Goal: Task Accomplishment & Management: Manage account settings

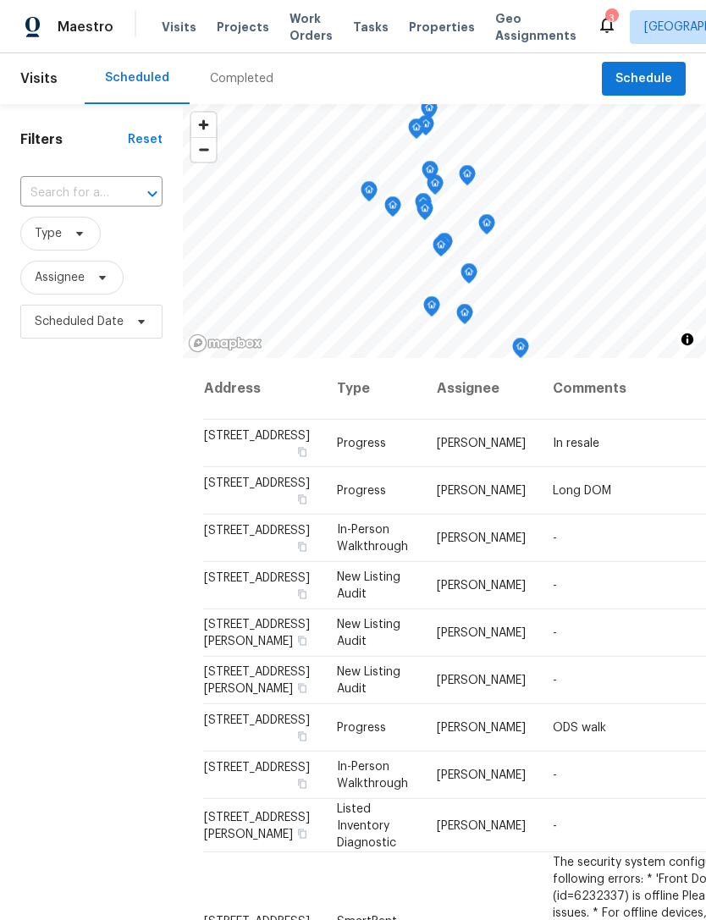
click at [596, 29] on icon at bounding box center [606, 24] width 20 height 20
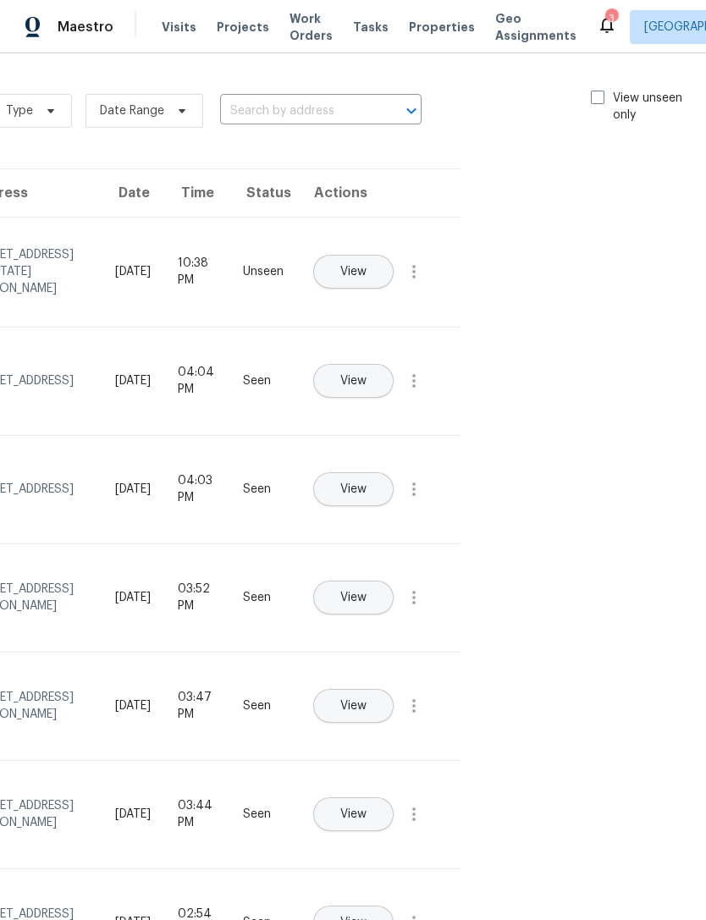
scroll to position [0, 190]
click at [600, 102] on span at bounding box center [598, 98] width 14 height 14
click at [600, 101] on input "View unseen only" at bounding box center [596, 95] width 11 height 11
checkbox input "true"
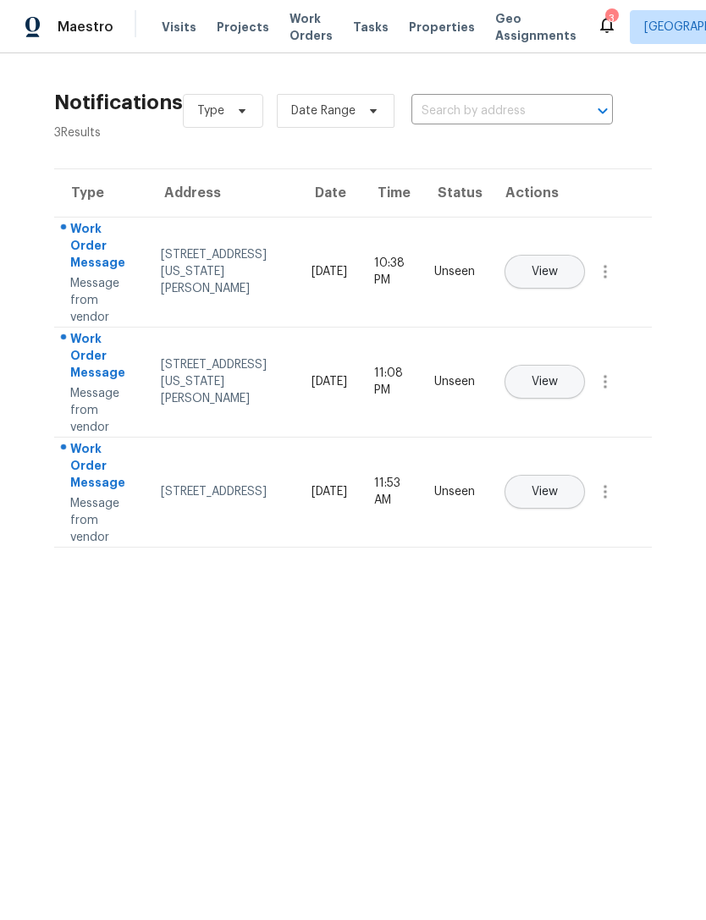
scroll to position [0, 0]
click at [415, 24] on span "Properties" at bounding box center [442, 27] width 66 height 17
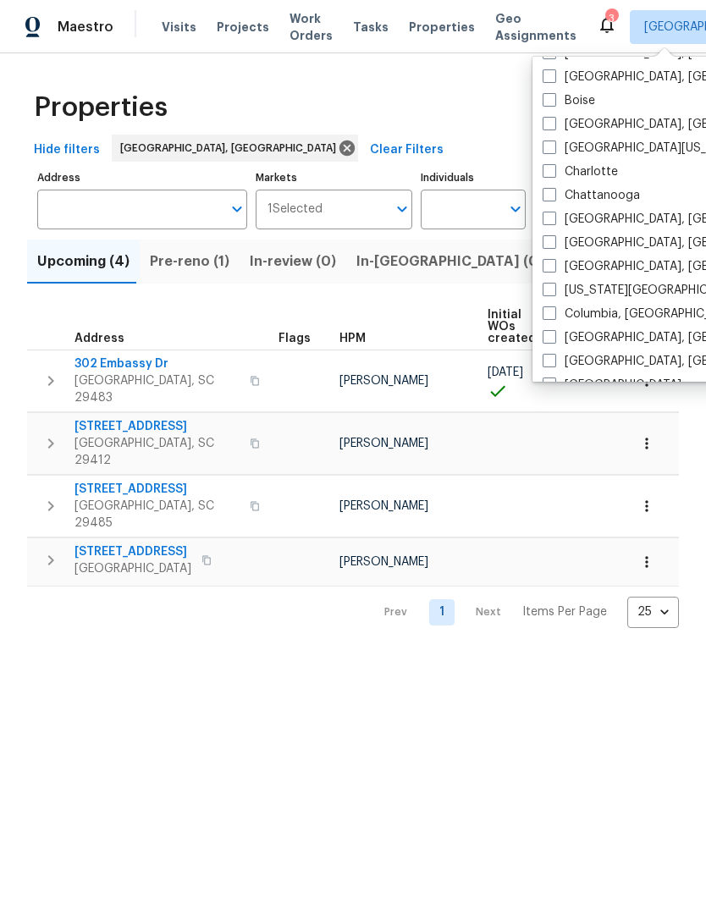
scroll to position [146, 0]
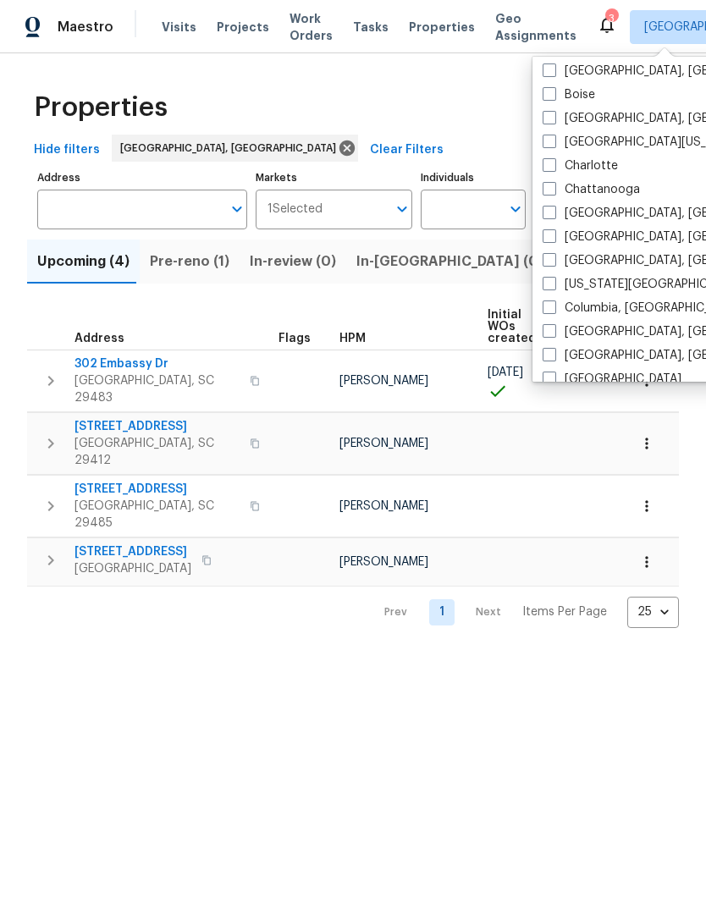
click at [554, 306] on span at bounding box center [549, 307] width 14 height 14
click at [553, 306] on input "Columbia, SC" at bounding box center [547, 304] width 11 height 11
checkbox input "true"
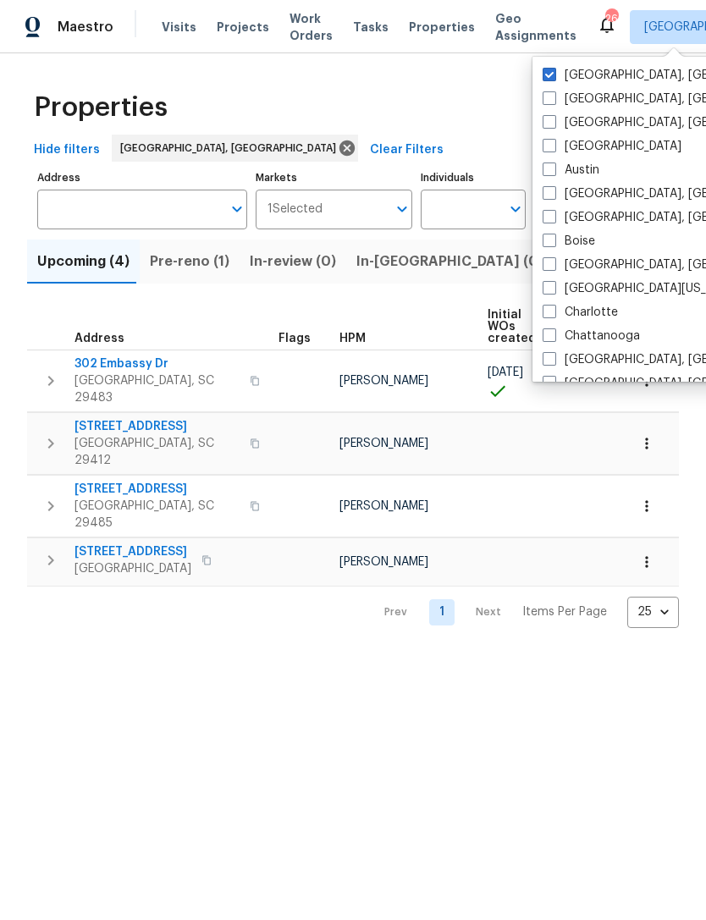
click at [549, 75] on span at bounding box center [549, 75] width 14 height 14
click at [549, 75] on input "[GEOGRAPHIC_DATA], [GEOGRAPHIC_DATA]" at bounding box center [547, 72] width 11 height 11
checkbox input "false"
click at [486, 115] on div "Properties" at bounding box center [352, 107] width 651 height 54
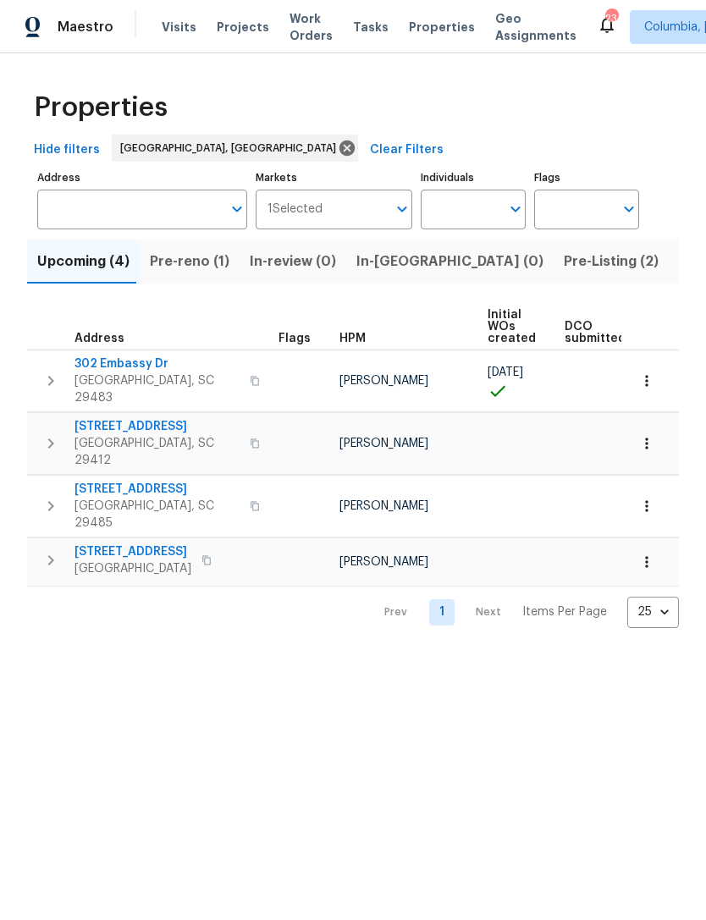
click at [180, 27] on span "Visits" at bounding box center [179, 27] width 35 height 17
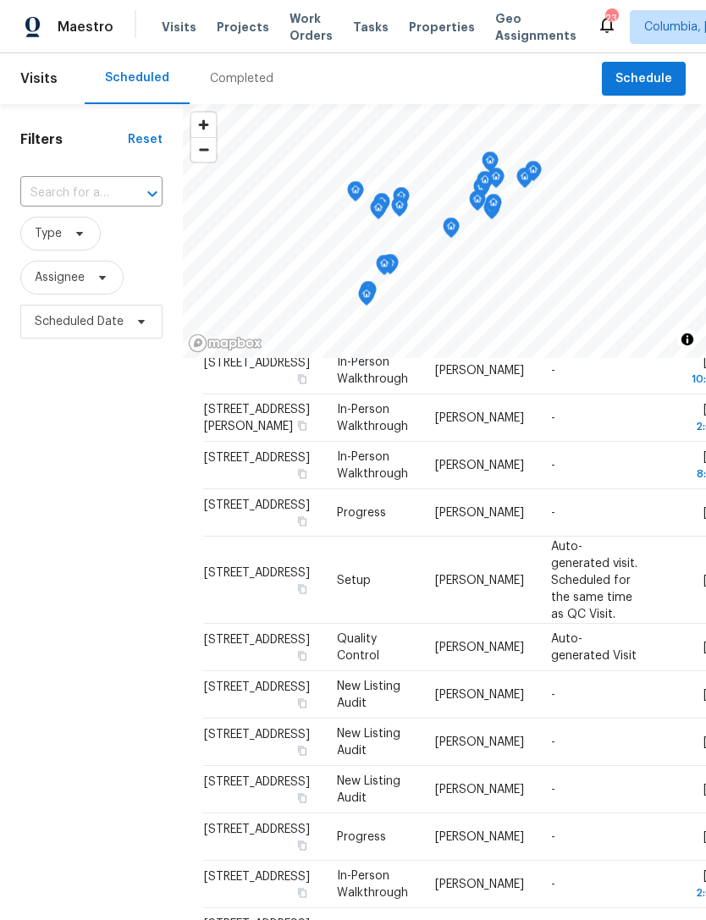
scroll to position [129, 0]
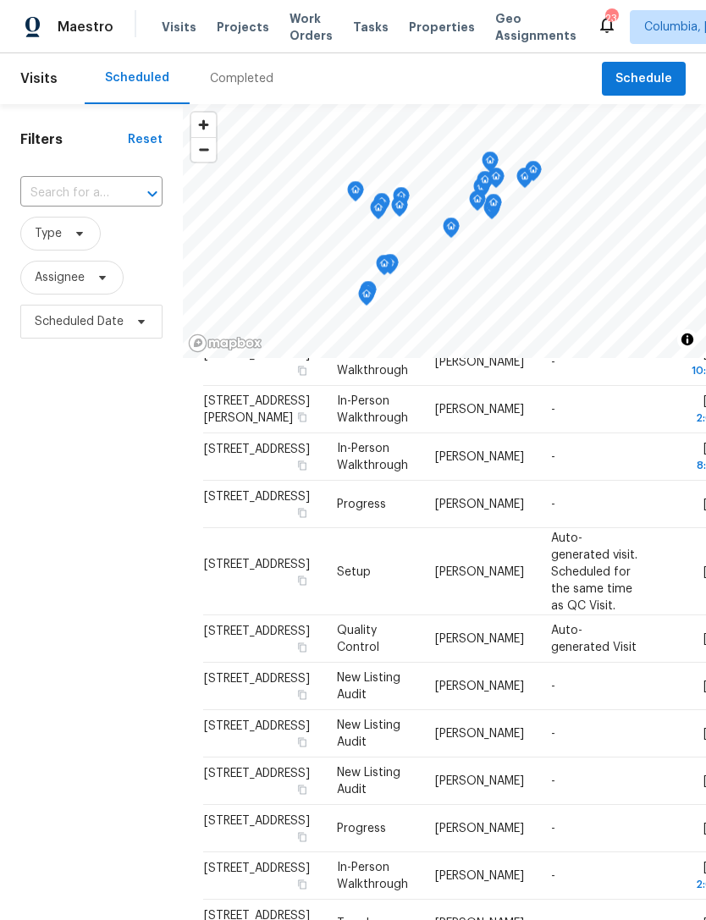
click at [129, 474] on div "Filters Reset ​ Type Assignee Scheduled Date" at bounding box center [91, 599] width 183 height 990
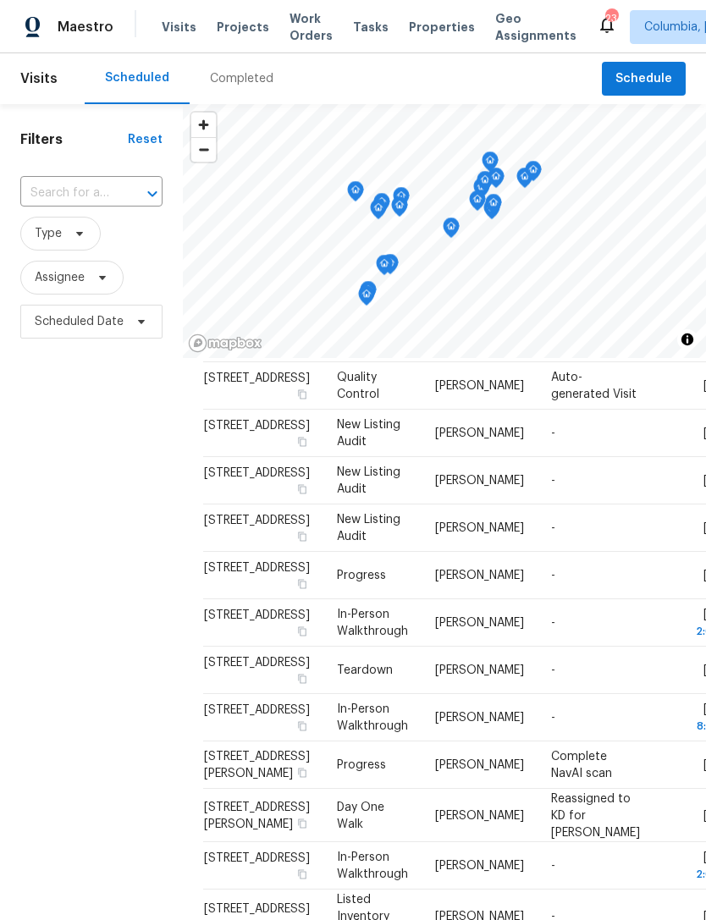
scroll to position [676, 0]
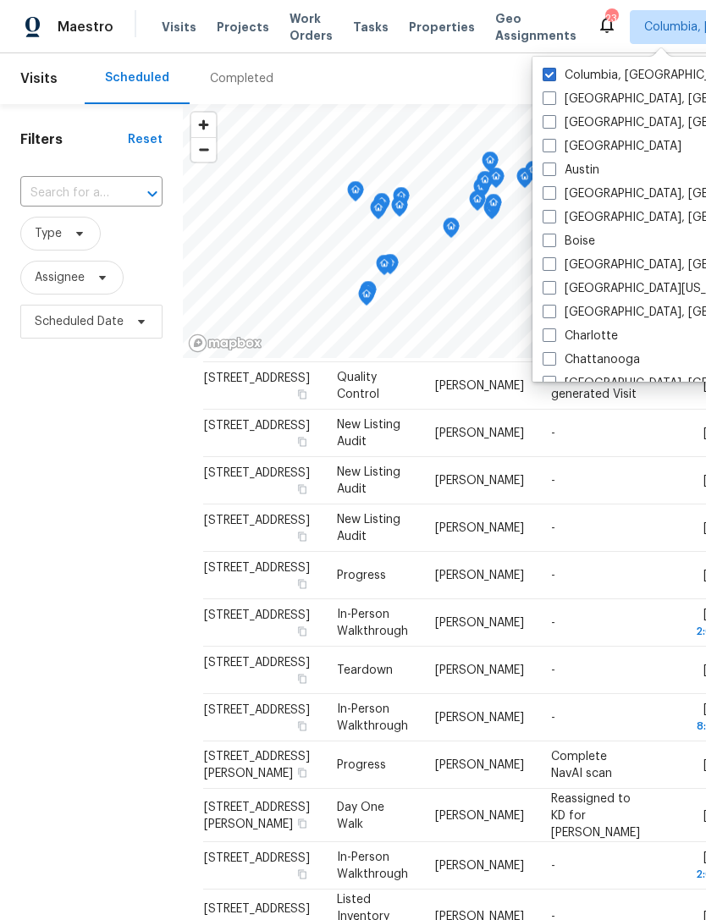
scroll to position [0, 0]
click at [96, 481] on div "Filters Reset ​ Type Assignee Scheduled Date" at bounding box center [91, 599] width 183 height 990
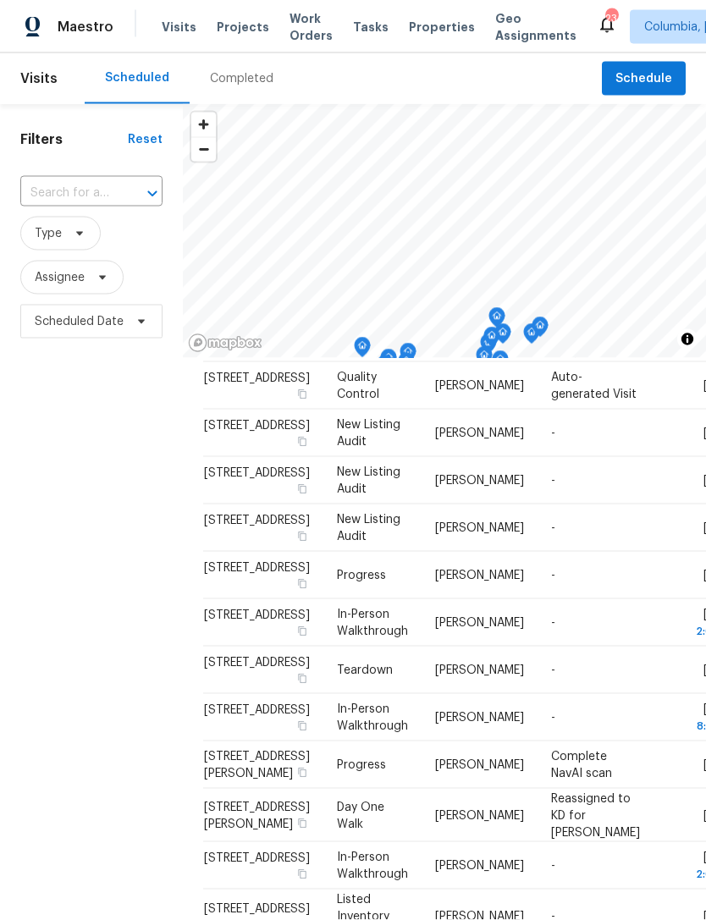
scroll to position [19, 0]
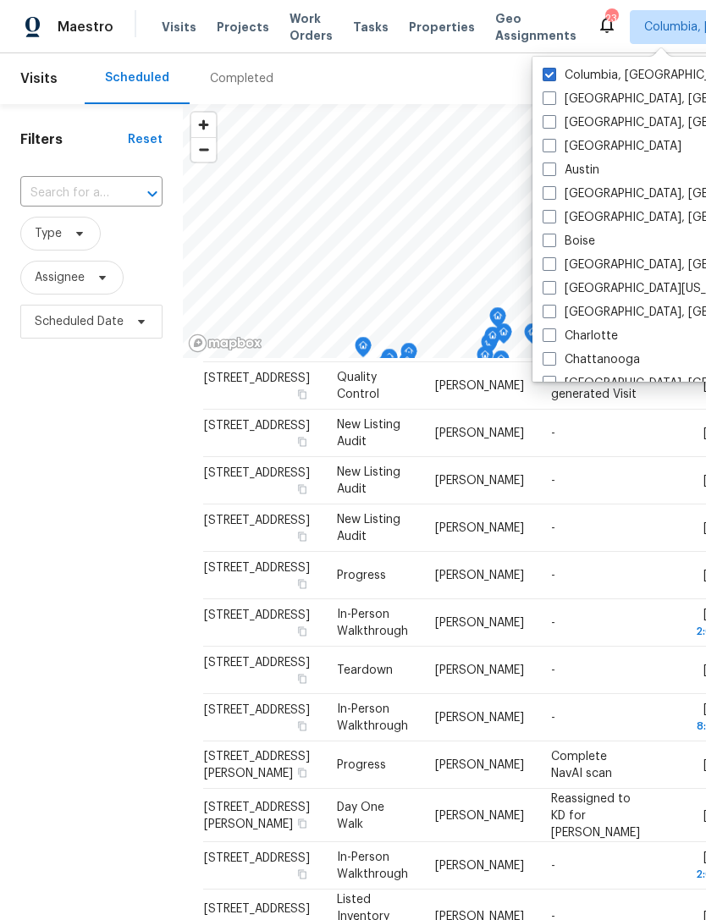
click at [552, 305] on span at bounding box center [549, 312] width 14 height 14
click at [552, 304] on input "[GEOGRAPHIC_DATA], [GEOGRAPHIC_DATA]" at bounding box center [547, 309] width 11 height 11
checkbox input "true"
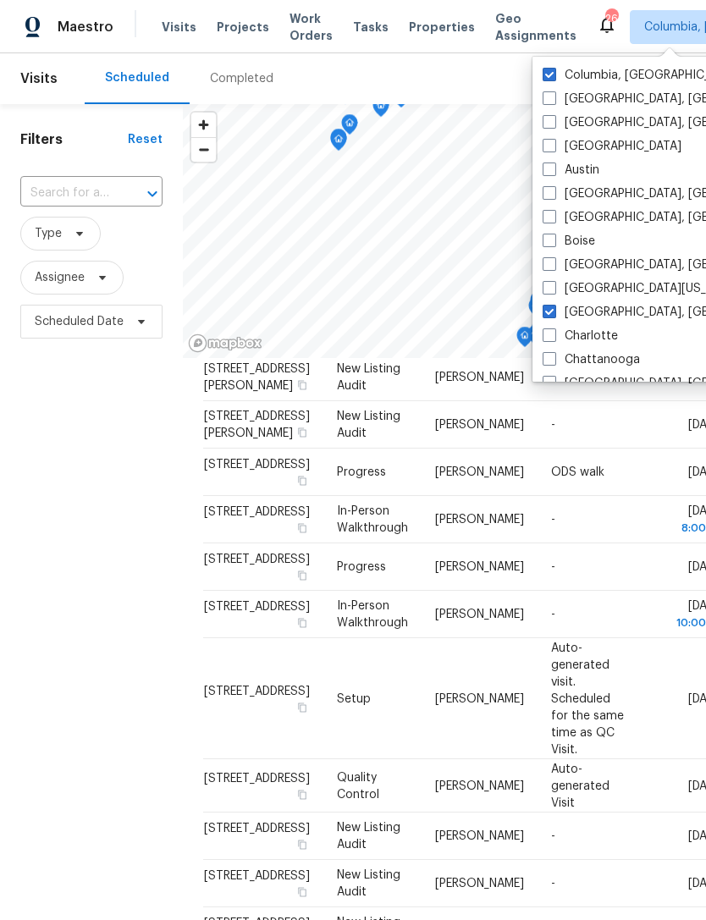
click at [551, 71] on span at bounding box center [549, 75] width 14 height 14
click at [551, 71] on input "Columbia, SC" at bounding box center [547, 72] width 11 height 11
checkbox input "false"
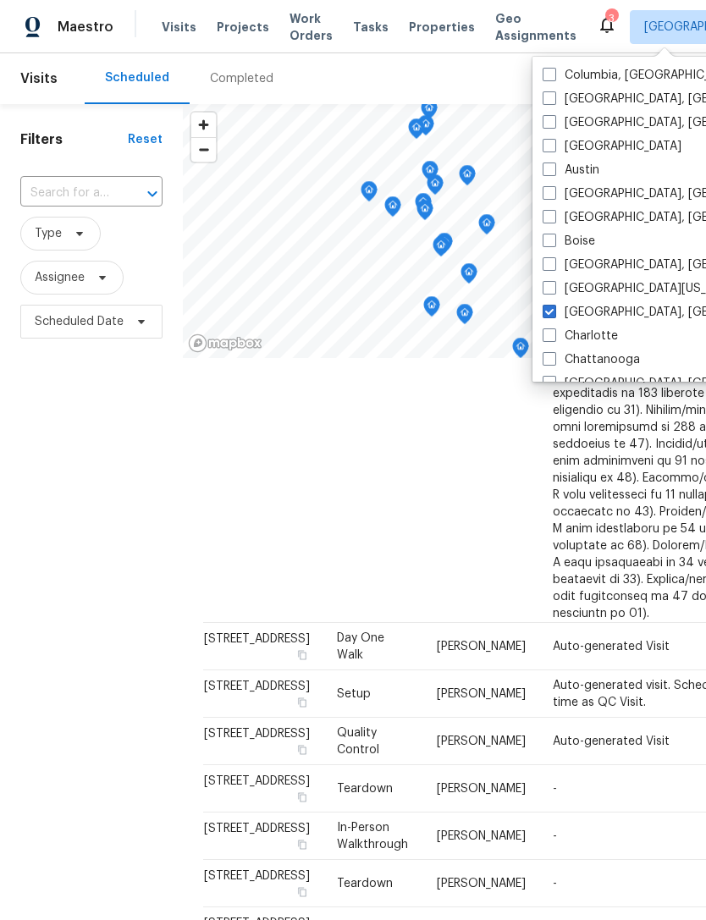
scroll to position [1870, -19]
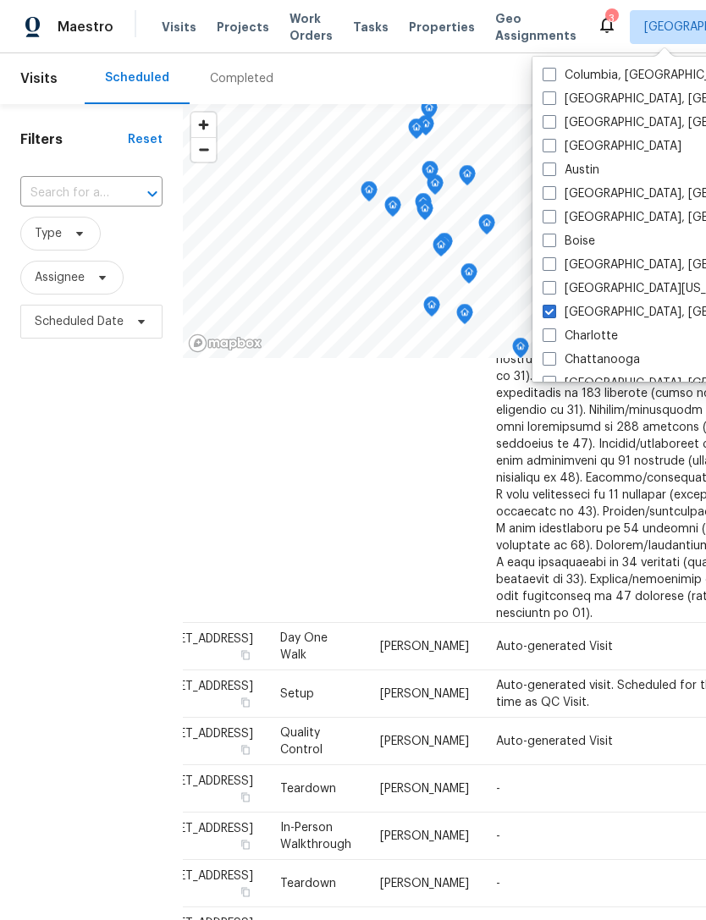
click at [118, 443] on div "Filters Reset ​ Type Assignee Scheduled Date" at bounding box center [91, 599] width 183 height 990
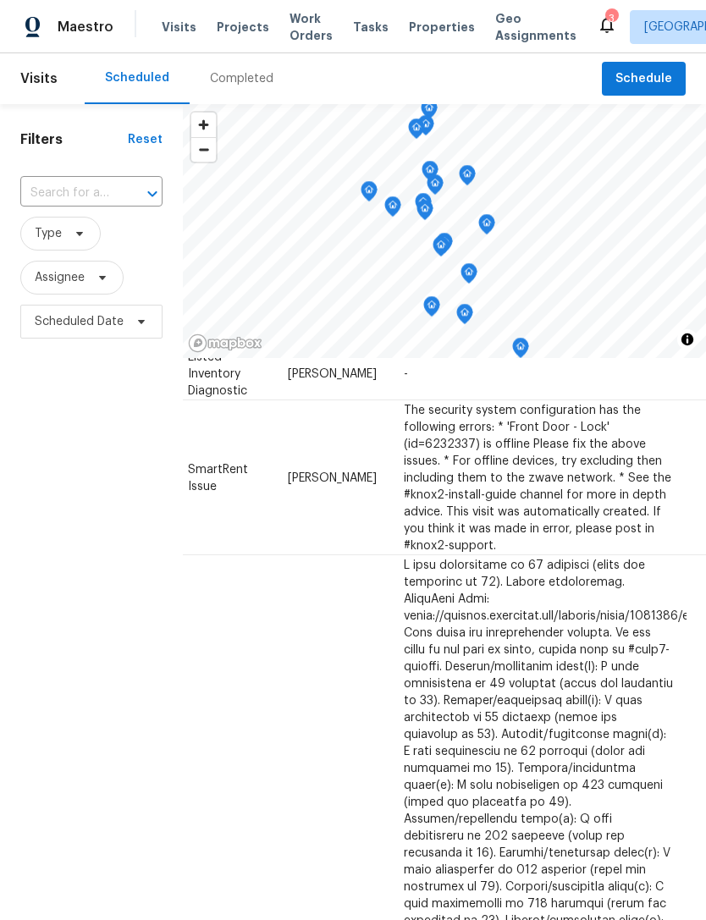
scroll to position [453, 149]
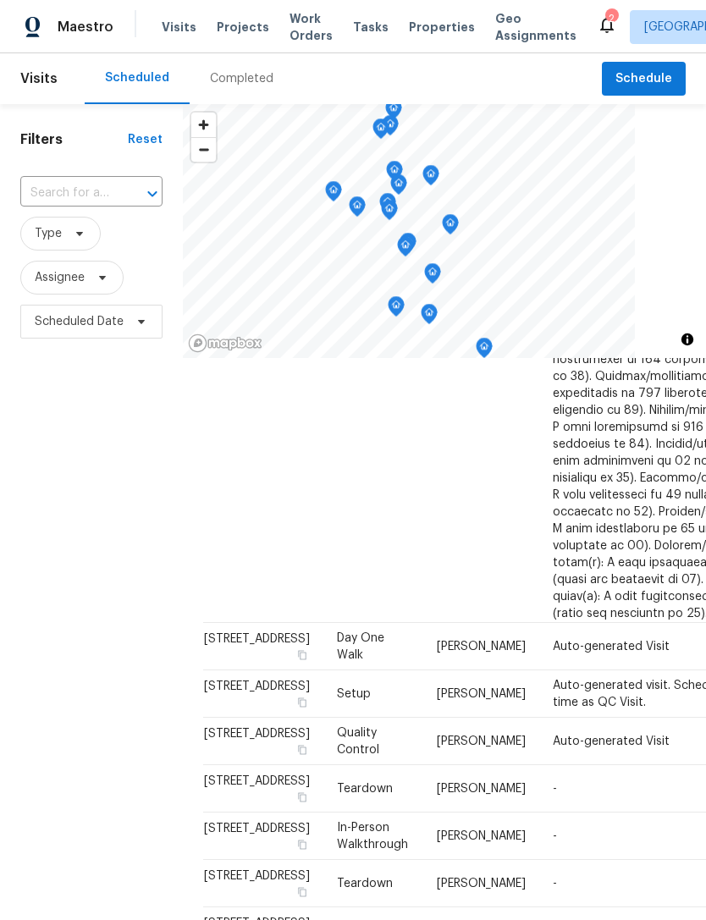
scroll to position [1780, 0]
click at [310, 21] on span "Work Orders" at bounding box center [310, 27] width 43 height 34
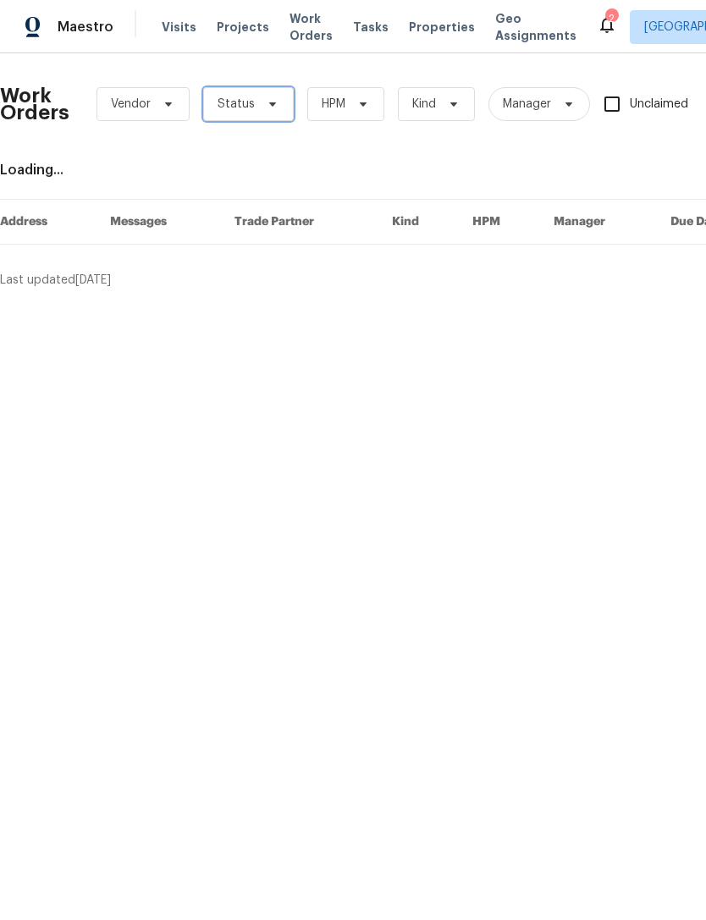
click at [277, 105] on span "Status" at bounding box center [248, 104] width 91 height 34
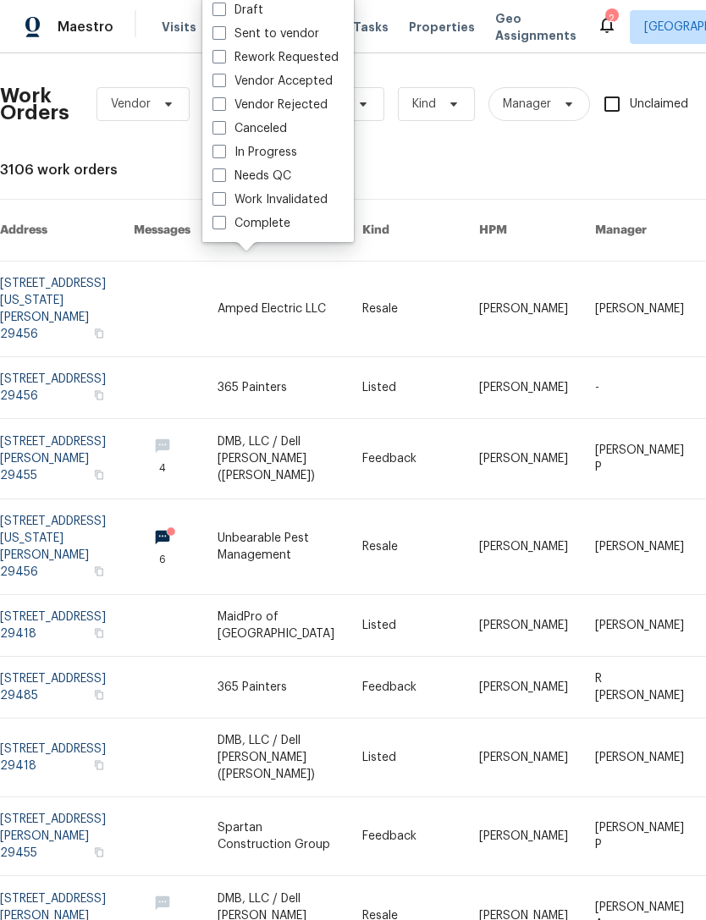
click at [225, 171] on span at bounding box center [219, 175] width 14 height 14
click at [223, 171] on input "Needs QC" at bounding box center [217, 173] width 11 height 11
checkbox input "true"
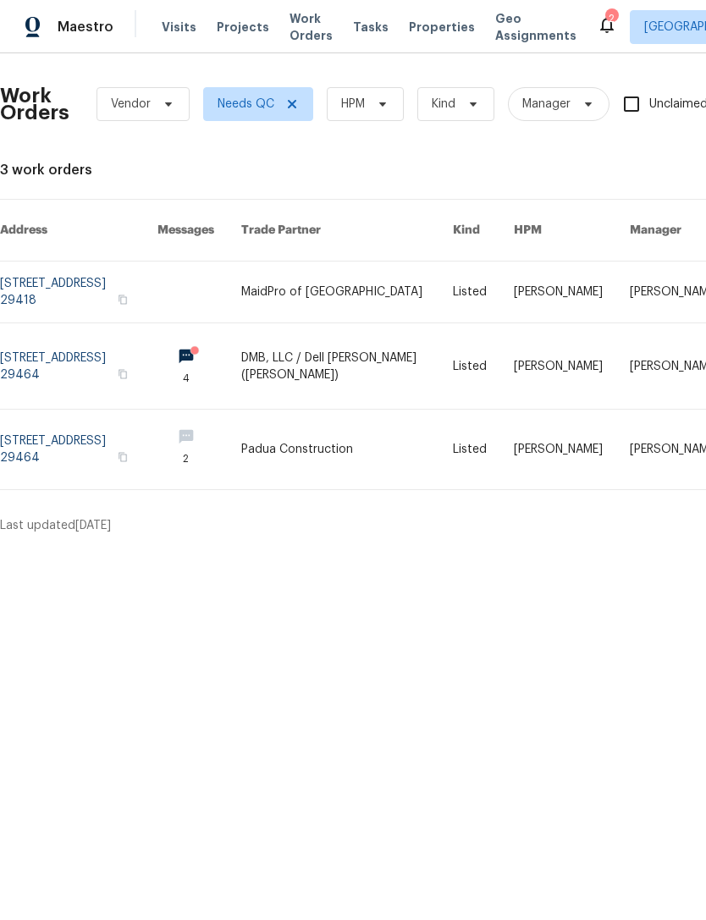
click at [600, 30] on icon at bounding box center [607, 25] width 14 height 17
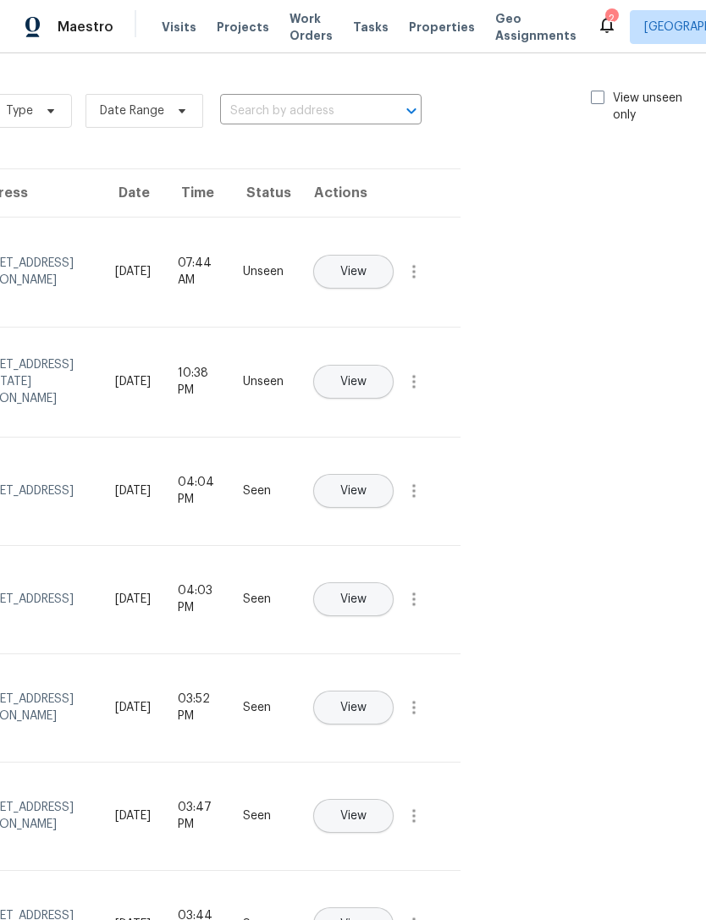
scroll to position [0, 190]
click at [599, 93] on span at bounding box center [598, 98] width 14 height 14
click at [599, 93] on input "View unseen only" at bounding box center [596, 95] width 11 height 11
checkbox input "true"
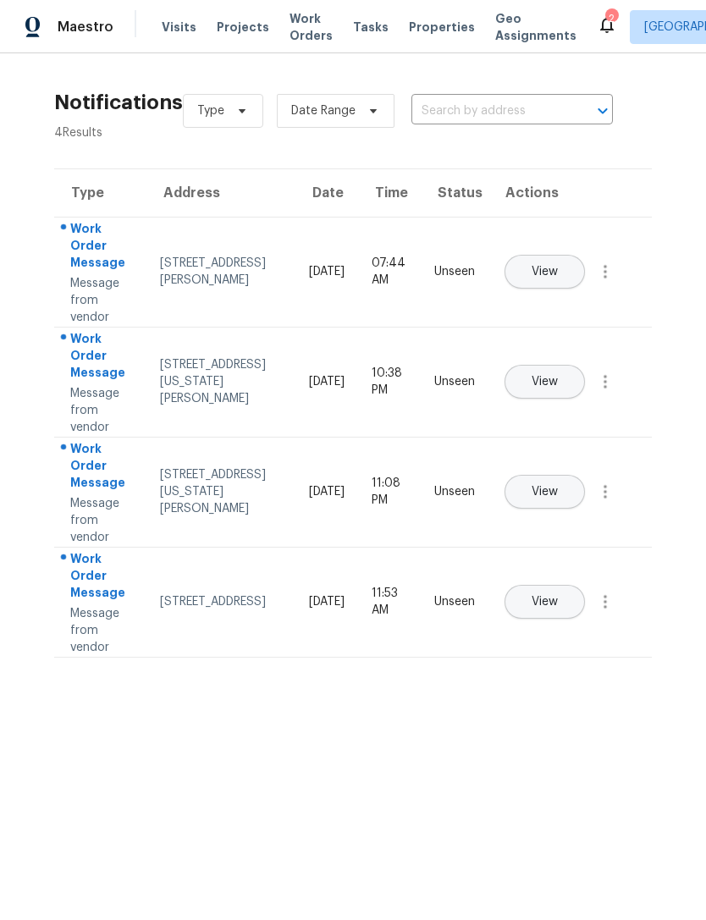
scroll to position [0, 0]
click at [558, 266] on span "View" at bounding box center [544, 272] width 26 height 13
click at [416, 28] on span "Properties" at bounding box center [442, 27] width 66 height 17
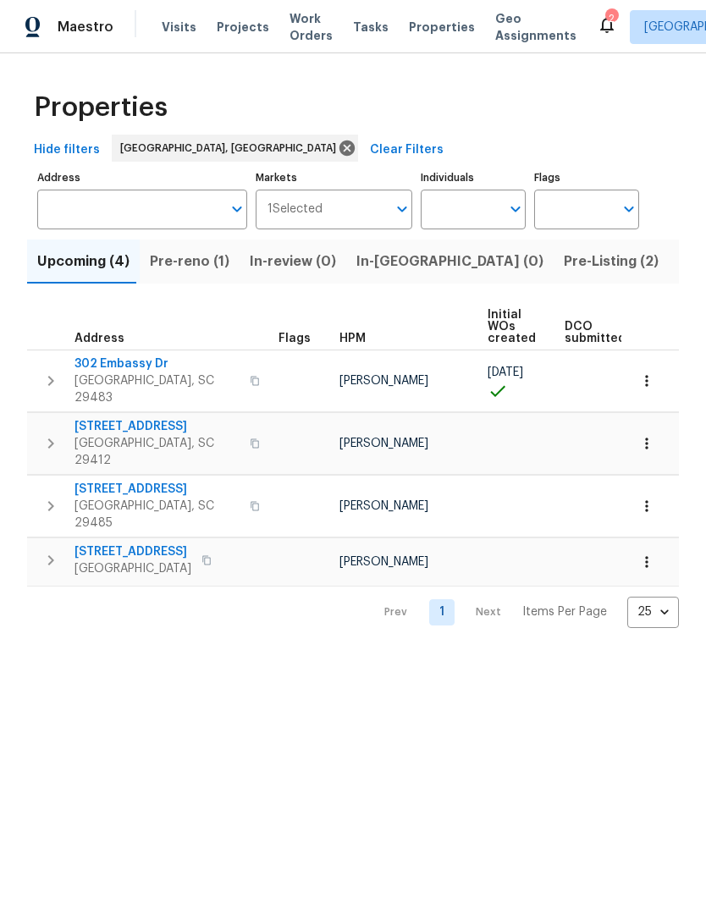
click at [563, 259] on span "Pre-Listing (2)" at bounding box center [610, 262] width 95 height 24
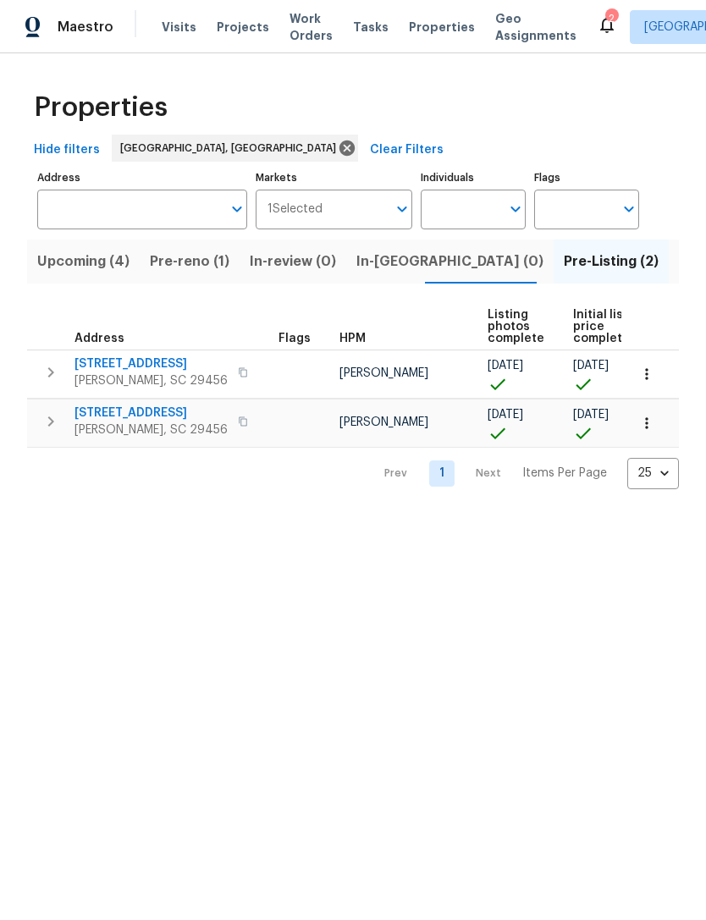
click at [157, 359] on span "218 Lodgepole Rd" at bounding box center [150, 363] width 153 height 17
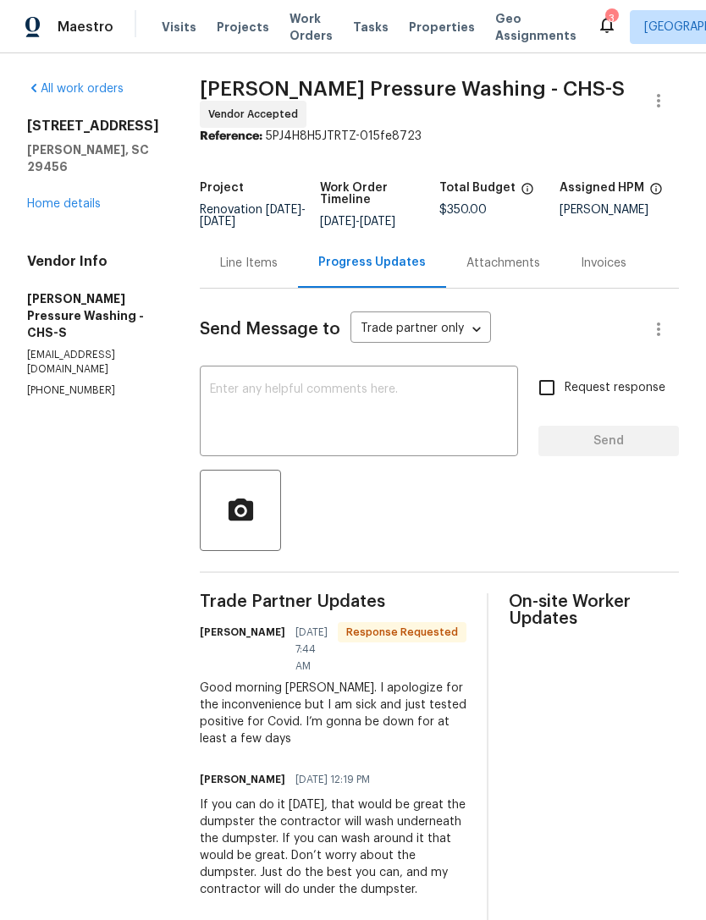
click at [392, 387] on textarea at bounding box center [359, 412] width 298 height 59
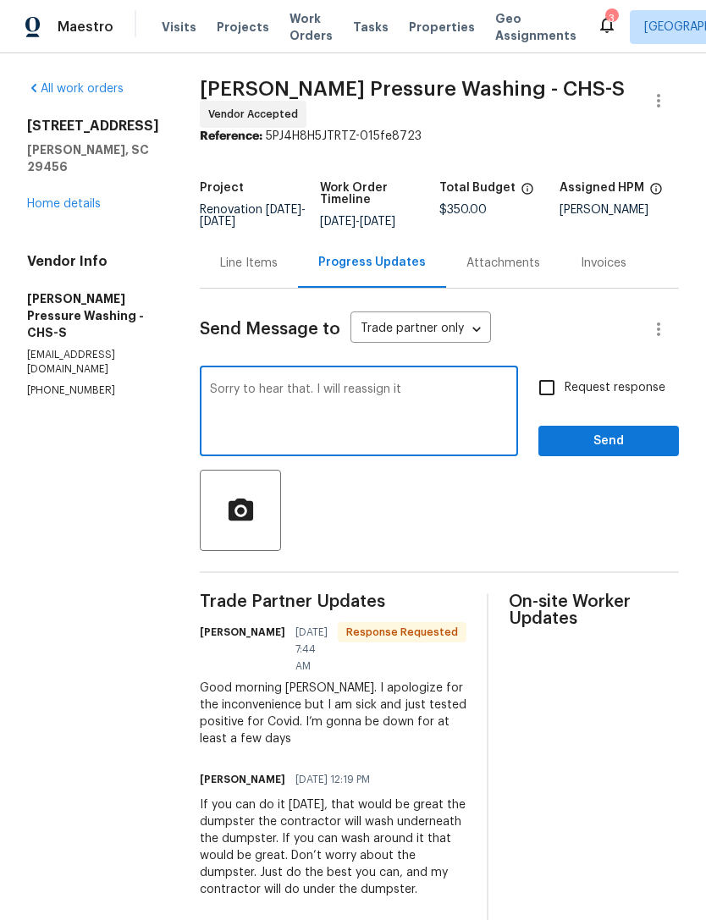
type textarea "Sorry to hear that. I will reassign it"
click at [545, 381] on input "Request response" at bounding box center [547, 388] width 36 height 36
checkbox input "true"
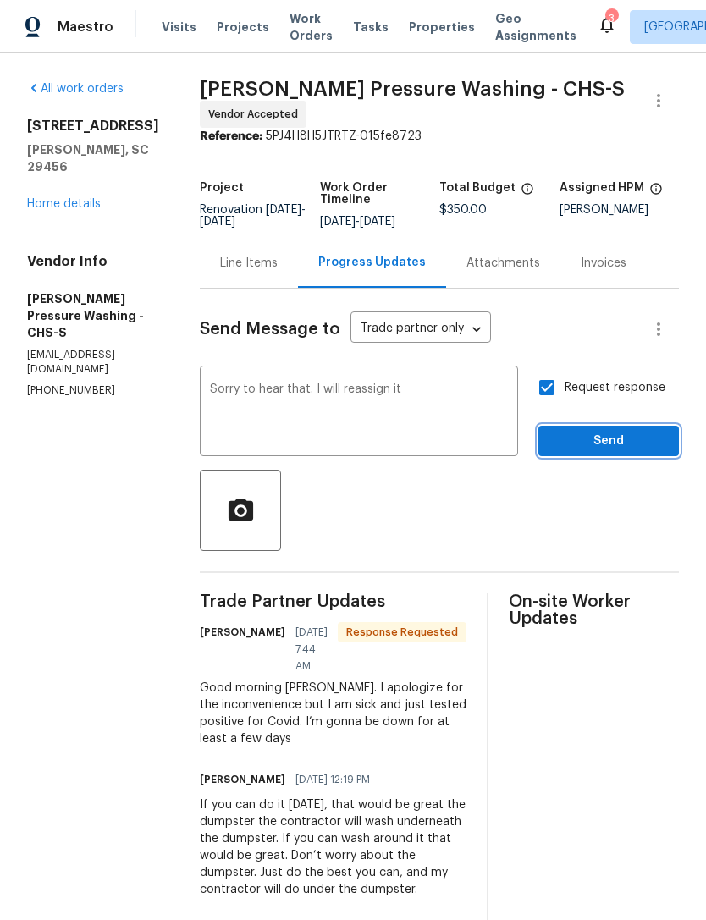
click at [613, 440] on span "Send" at bounding box center [608, 441] width 113 height 21
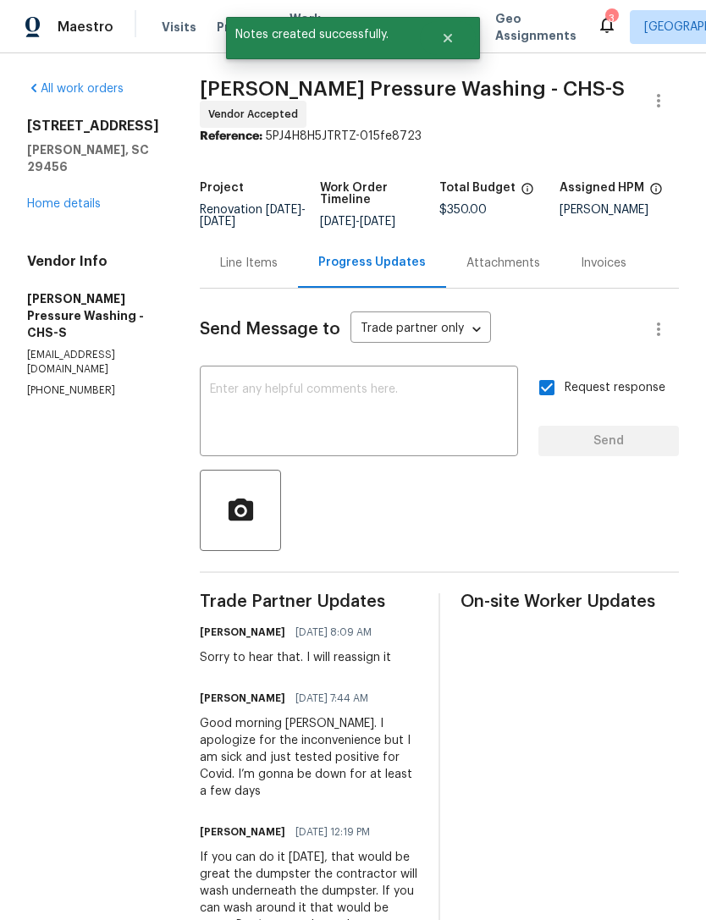
click at [83, 198] on link "Home details" at bounding box center [64, 204] width 74 height 12
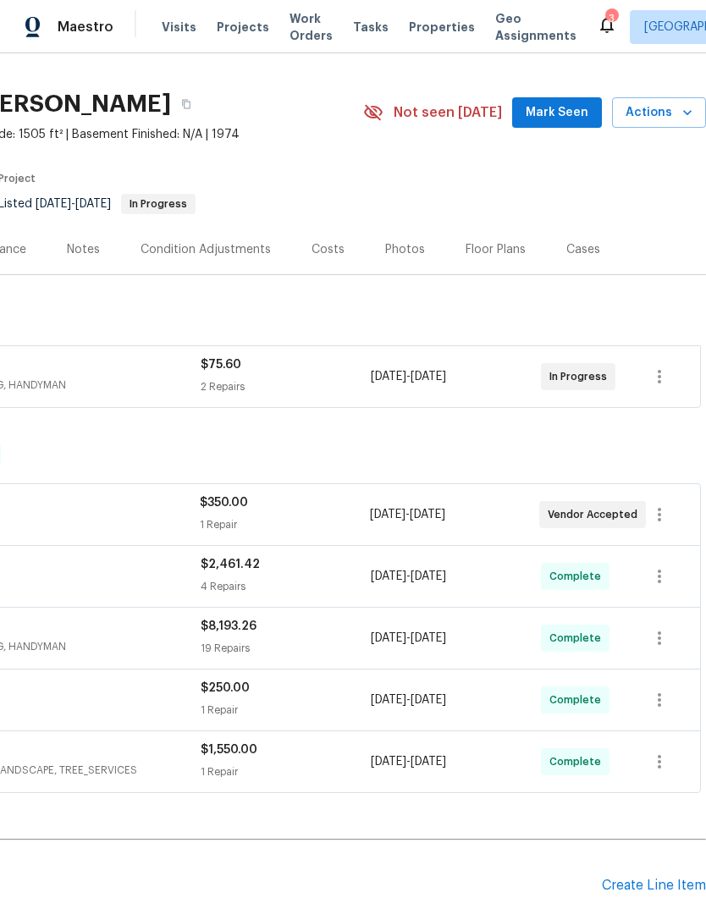
scroll to position [31, 250]
click at [666, 515] on icon "button" at bounding box center [659, 515] width 20 height 20
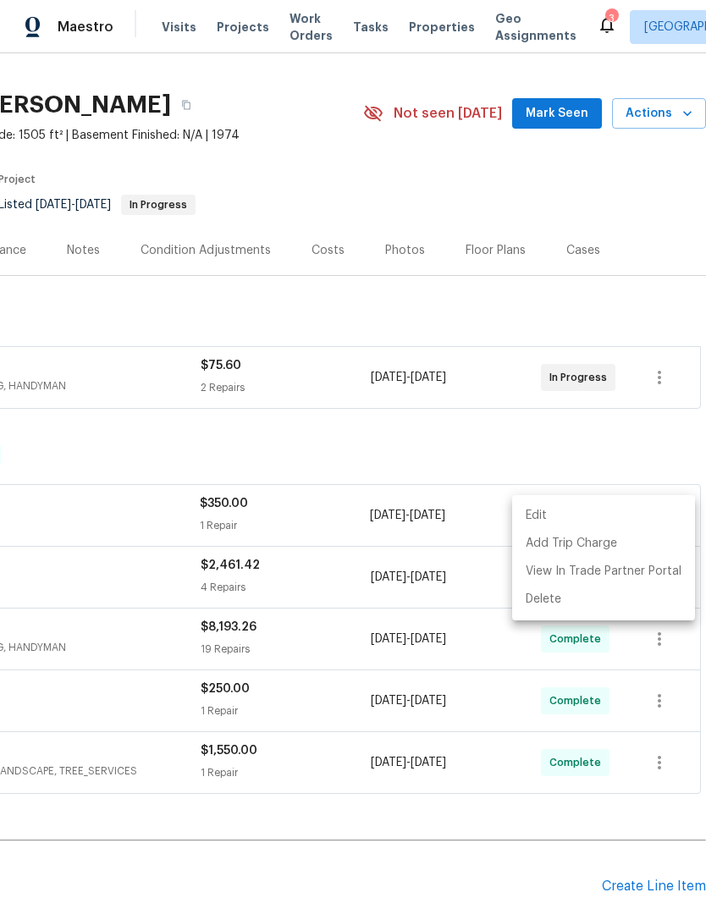
click at [547, 508] on li "Edit" at bounding box center [603, 516] width 183 height 28
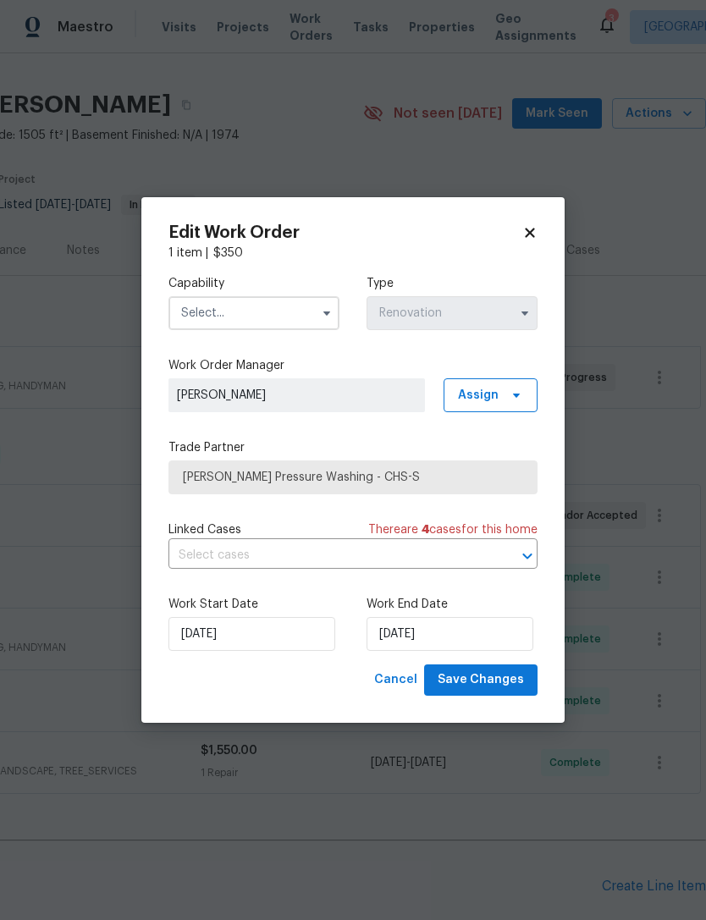
click at [274, 302] on input "text" at bounding box center [253, 313] width 171 height 34
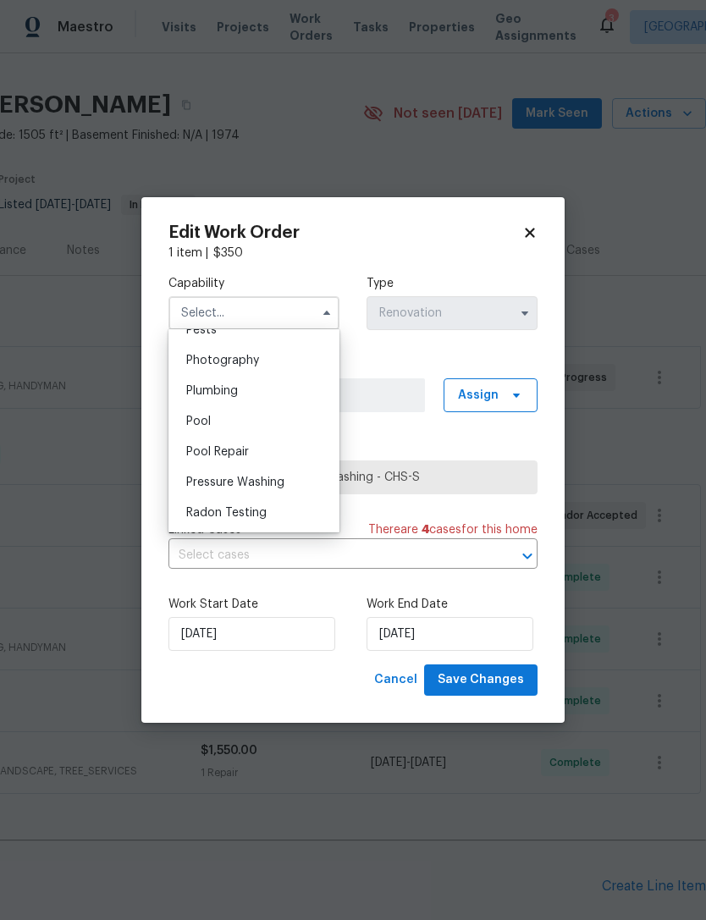
scroll to position [1472, 0]
click at [294, 477] on div "Pressure Washing" at bounding box center [254, 480] width 162 height 30
type input "Pressure Washing"
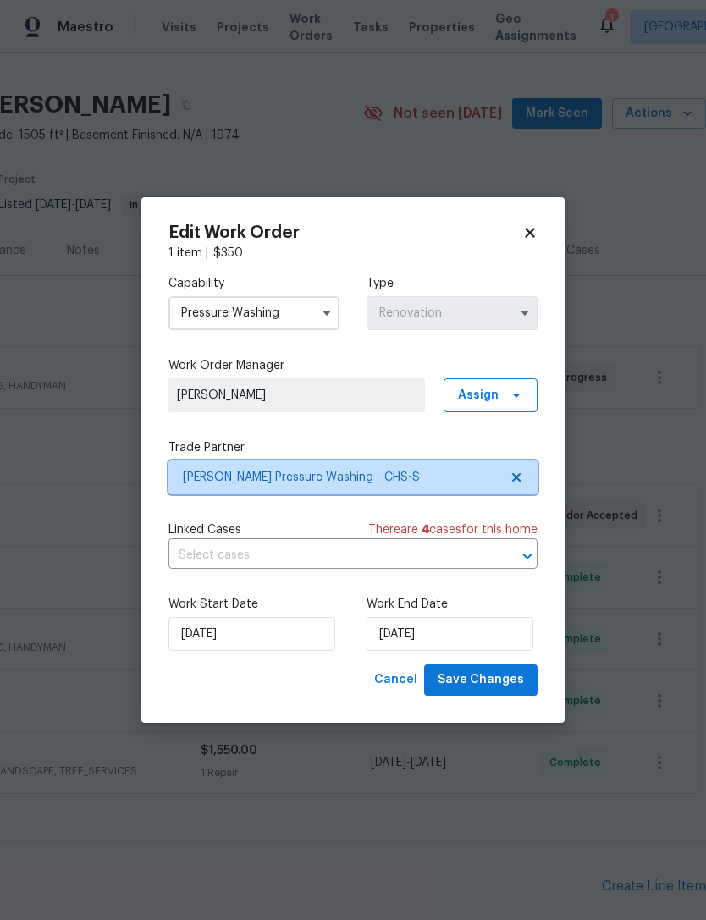
click at [409, 469] on span "Sanford Pressure Washing - CHS-S" at bounding box center [341, 477] width 316 height 17
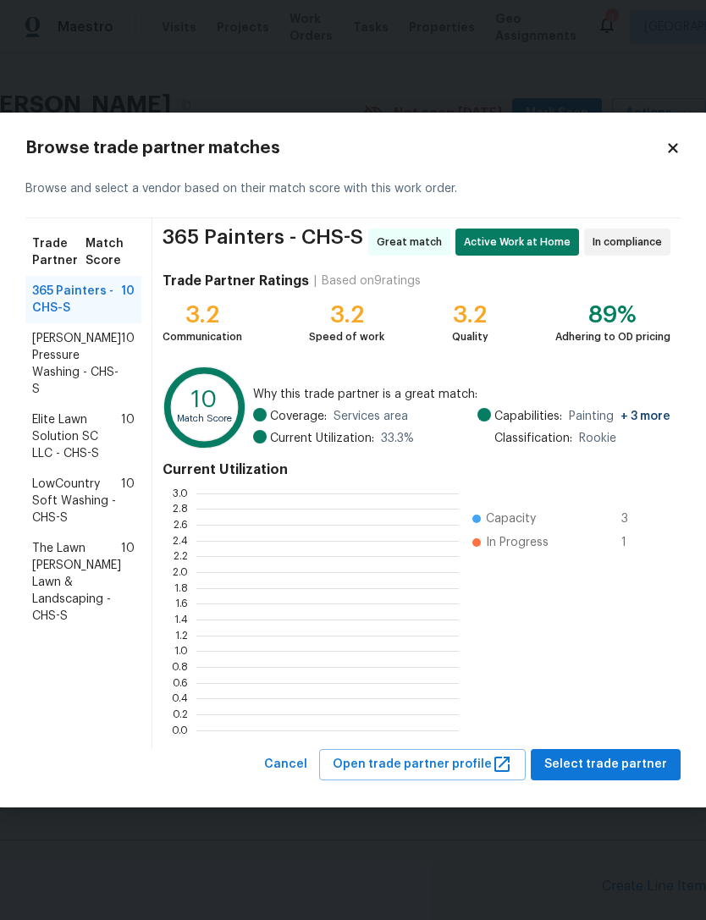
scroll to position [2, 2]
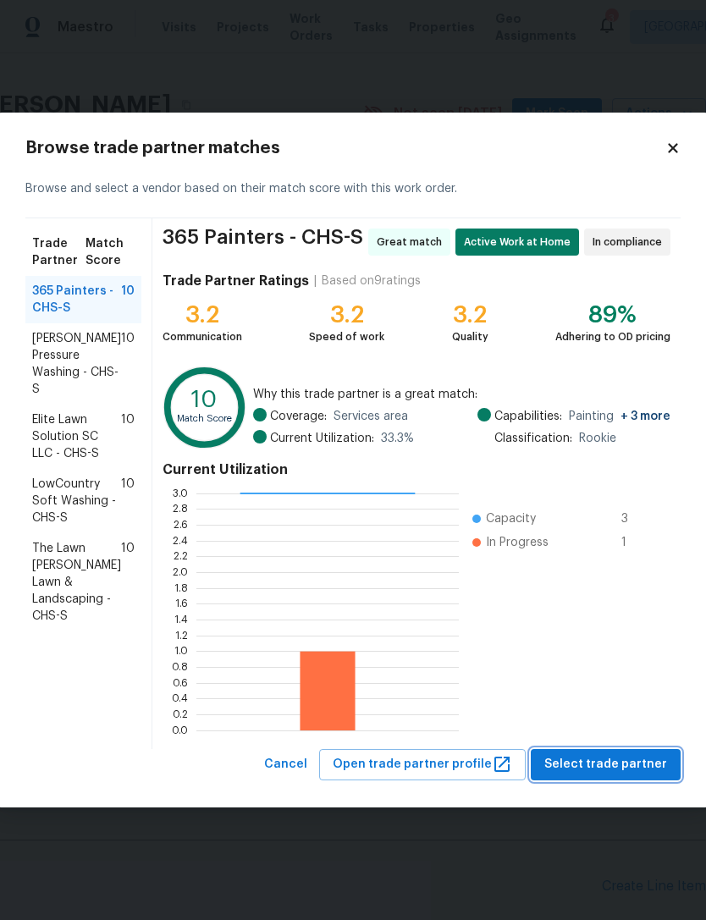
click at [613, 753] on button "Select trade partner" at bounding box center [605, 764] width 150 height 31
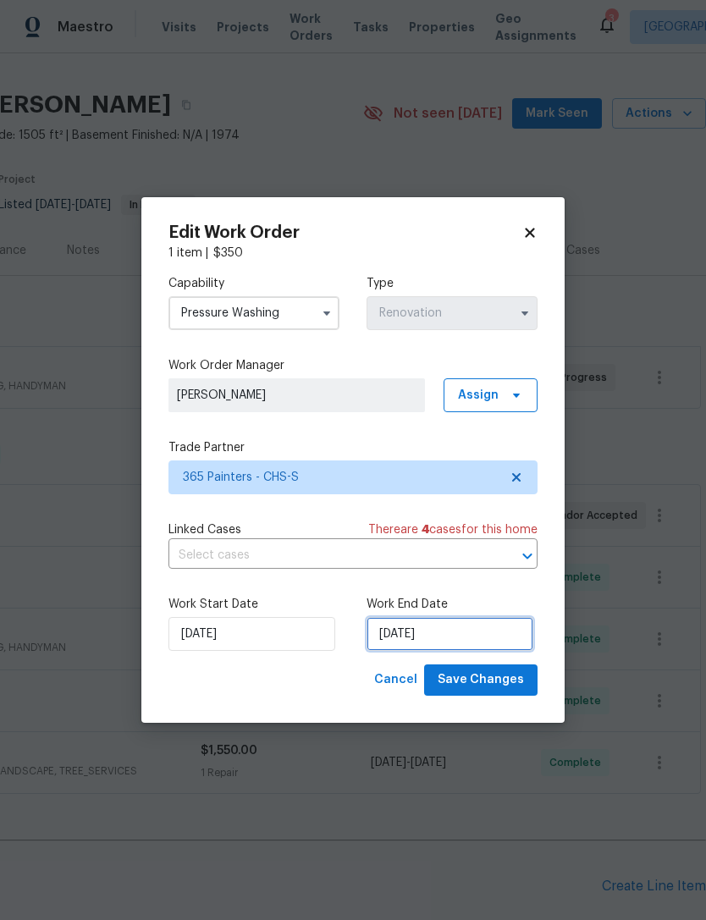
click at [431, 629] on input "[DATE]" at bounding box center [449, 634] width 167 height 34
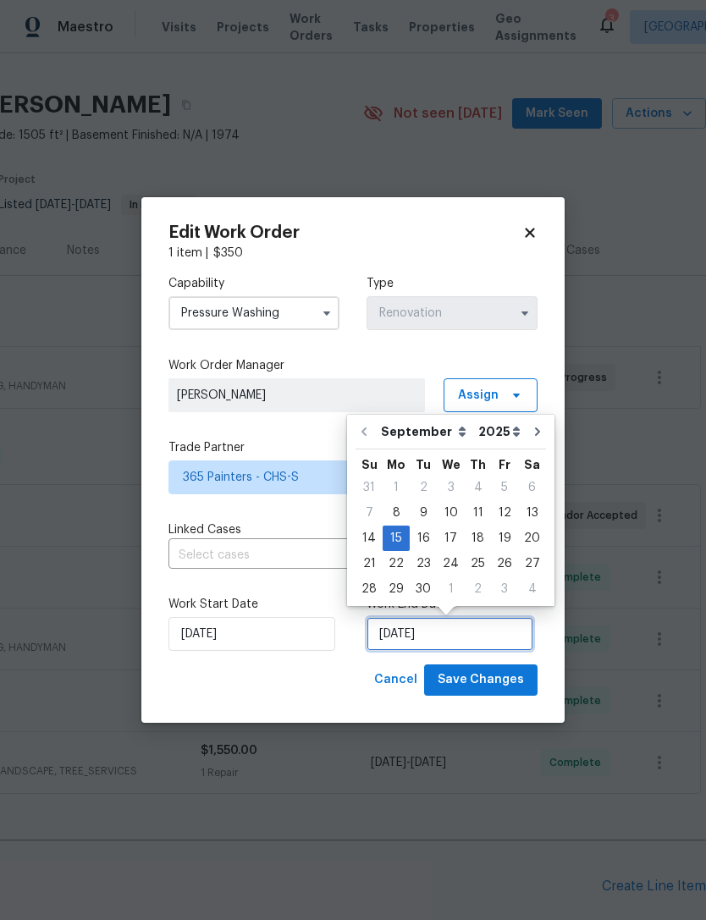
scroll to position [31, 0]
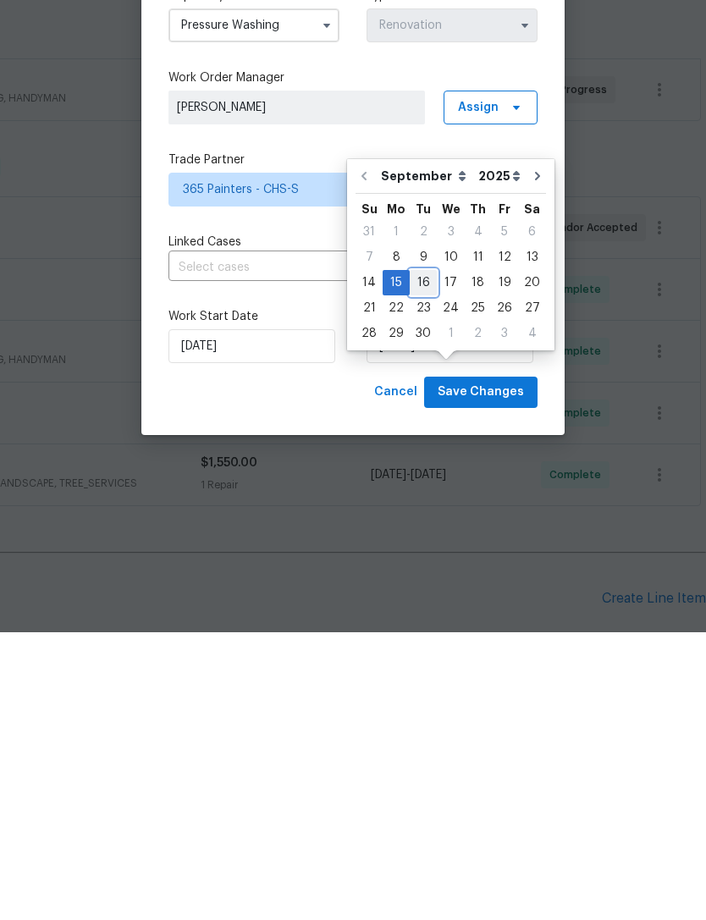
click at [423, 558] on div "16" at bounding box center [422, 570] width 27 height 24
type input "[DATE]"
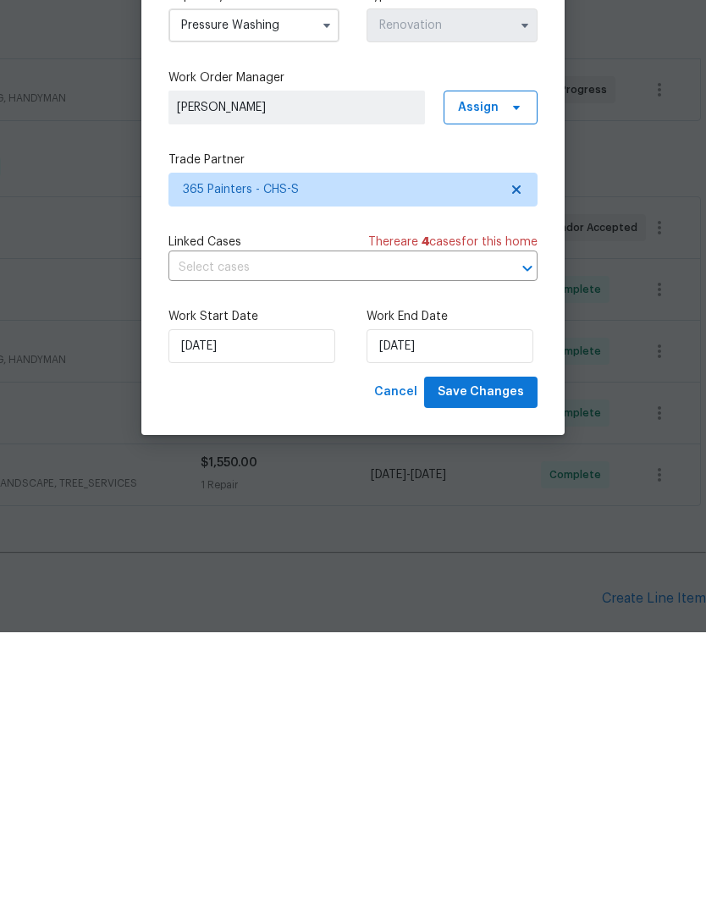
scroll to position [55, 0]
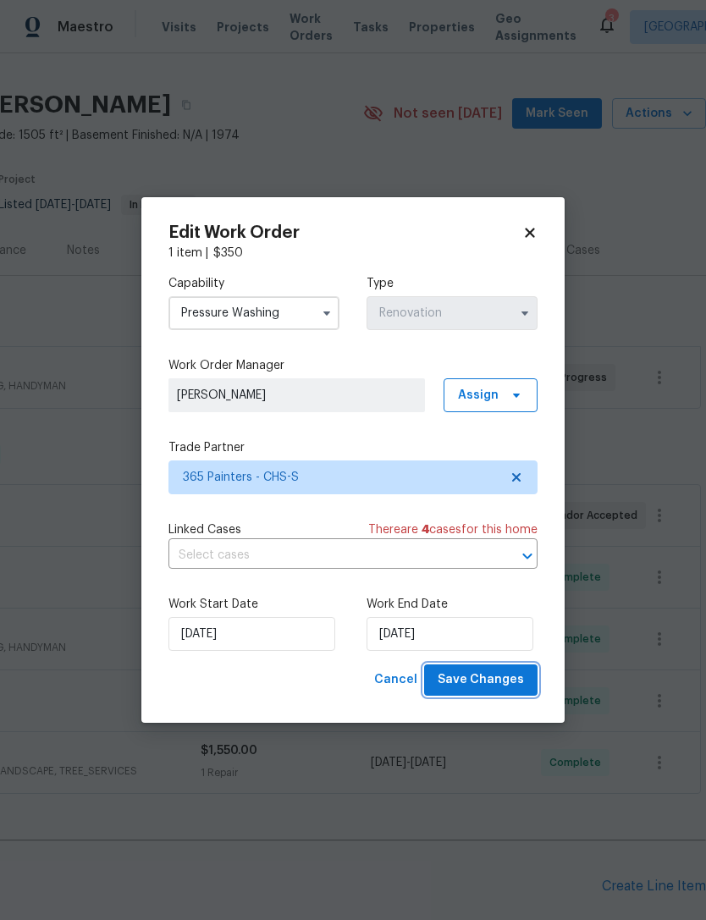
click at [497, 674] on span "Save Changes" at bounding box center [480, 679] width 86 height 21
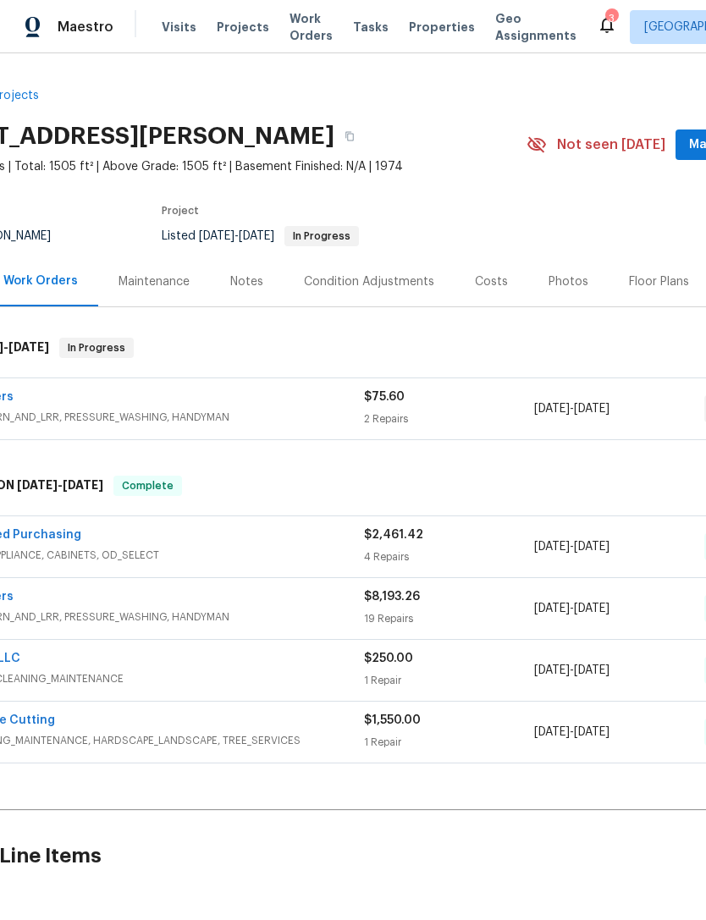
scroll to position [0, 86]
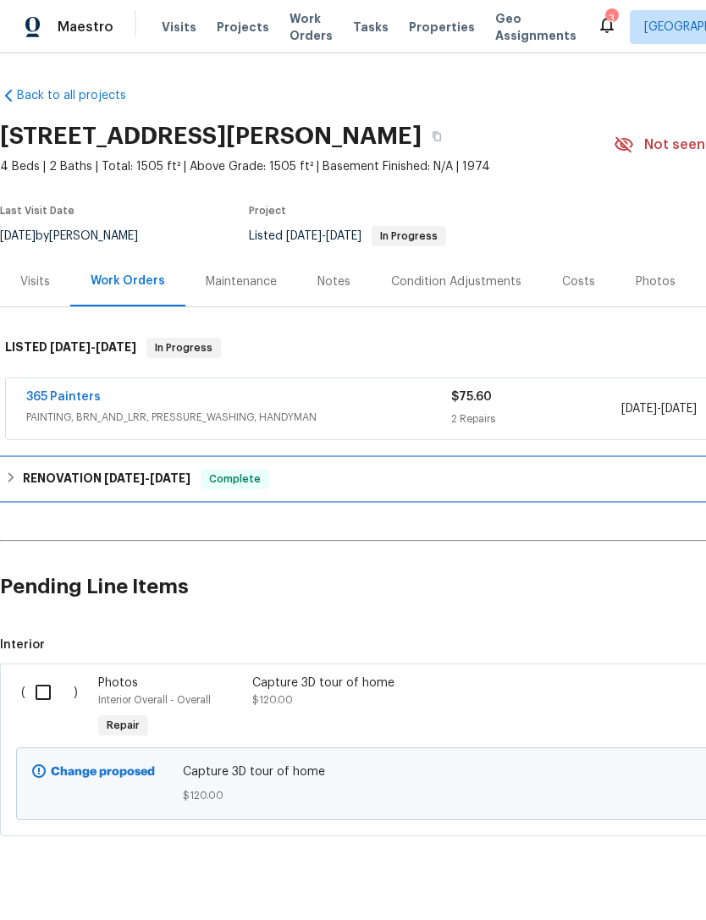
click at [163, 482] on span "[DATE]" at bounding box center [170, 478] width 41 height 12
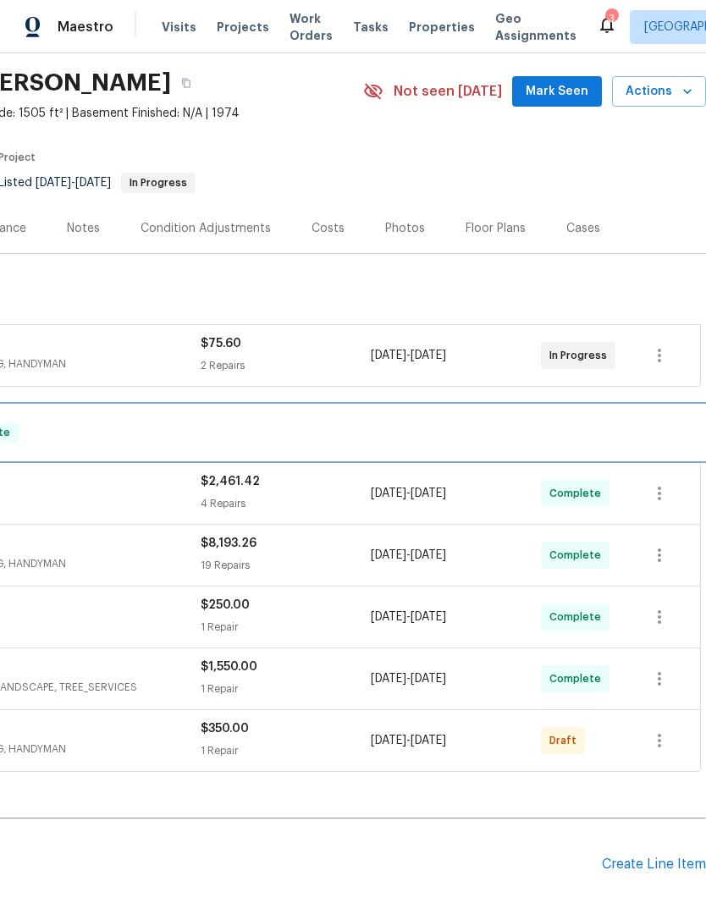
scroll to position [58, 250]
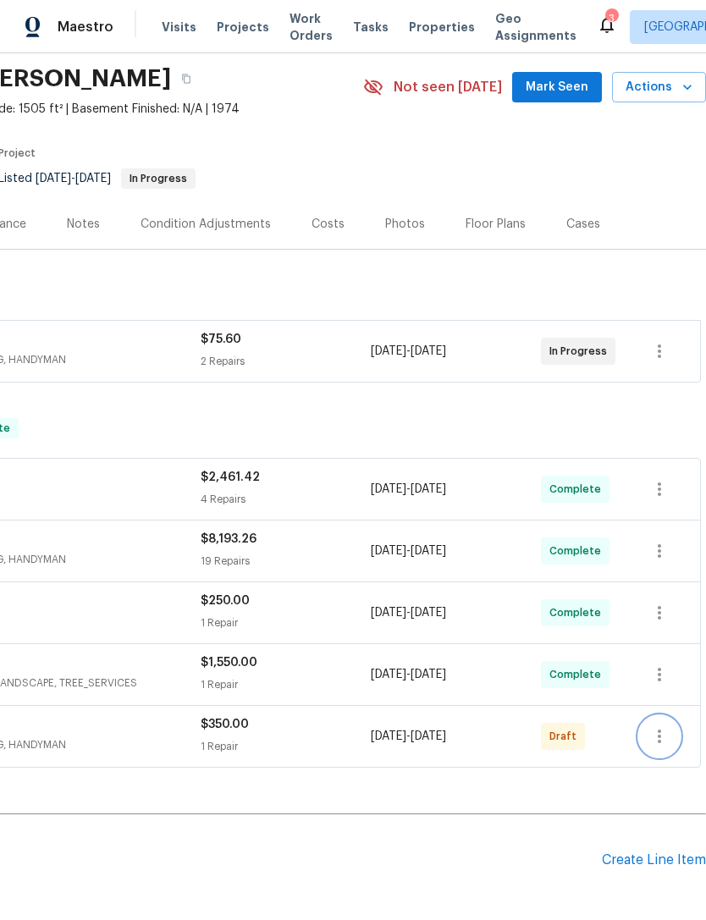
click at [651, 733] on icon "button" at bounding box center [659, 736] width 20 height 20
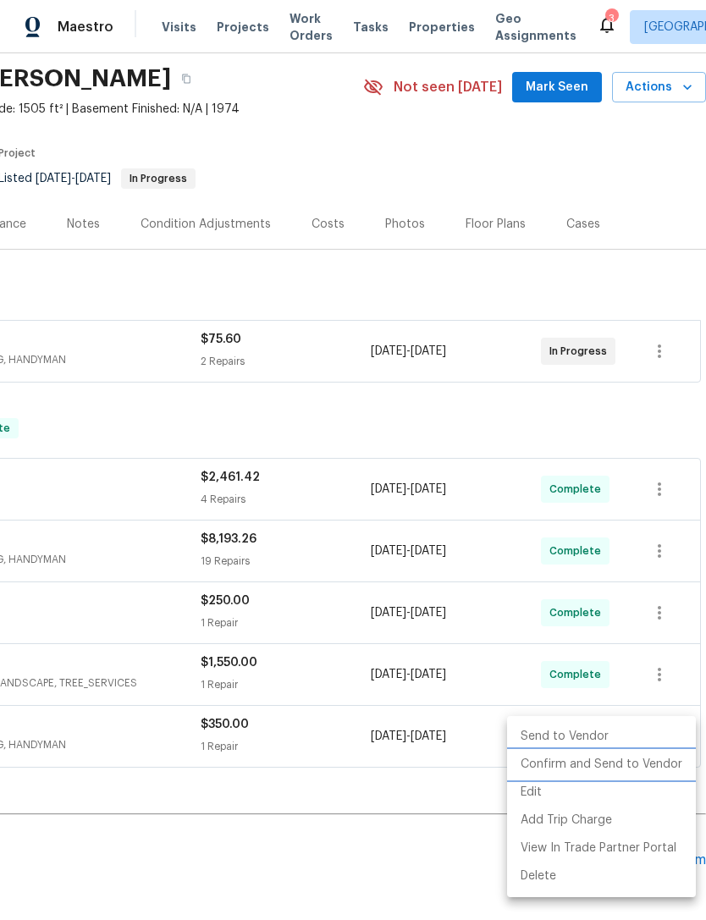
click at [615, 757] on li "Confirm and Send to Vendor" at bounding box center [601, 764] width 189 height 28
